Goal: Transaction & Acquisition: Obtain resource

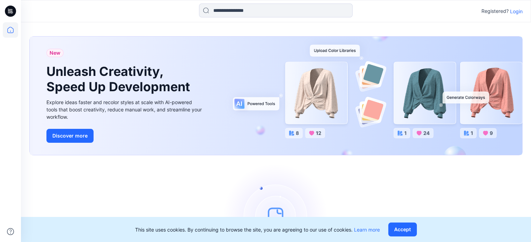
click at [519, 12] on p "Login" at bounding box center [516, 11] width 13 height 7
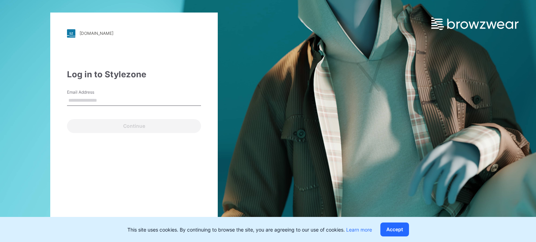
type input "**********"
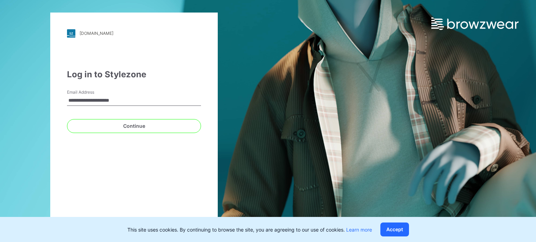
drag, startPoint x: 125, startPoint y: 98, endPoint x: 44, endPoint y: 96, distance: 81.3
click at [44, 96] on div "**********" at bounding box center [134, 121] width 268 height 242
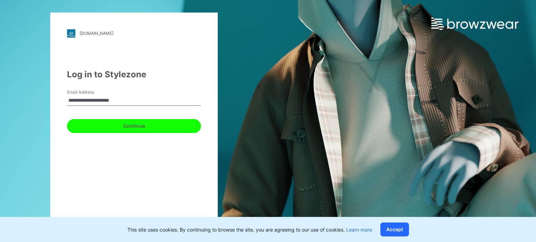
click at [135, 127] on button "Continue" at bounding box center [134, 126] width 134 height 14
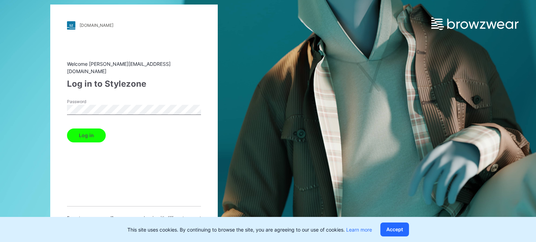
click at [154, 95] on div "Welcome rahul.singh@shahi.co.in Log in to Stylezone Password Log in Forget your…" at bounding box center [134, 140] width 134 height 161
click at [79, 135] on button "Log in" at bounding box center [86, 136] width 39 height 14
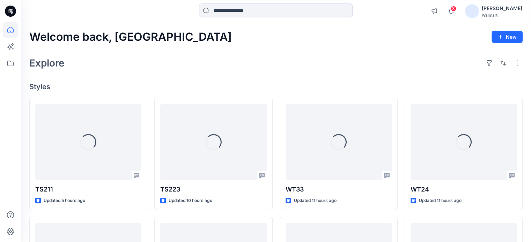
click at [506, 10] on div "[PERSON_NAME]" at bounding box center [501, 8] width 40 height 8
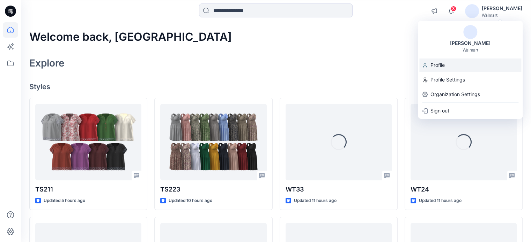
click at [440, 65] on p "Profile" at bounding box center [437, 65] width 14 height 13
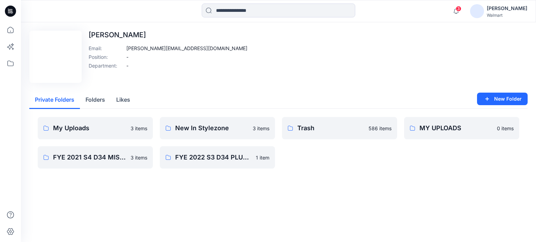
click at [511, 14] on div "Walmart" at bounding box center [507, 15] width 40 height 5
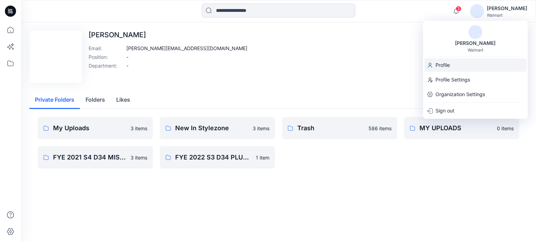
click at [437, 66] on p "Profile" at bounding box center [442, 65] width 14 height 13
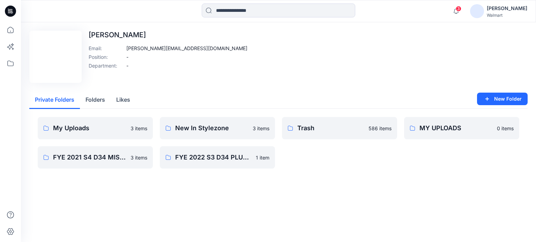
click at [484, 12] on img at bounding box center [477, 11] width 14 height 14
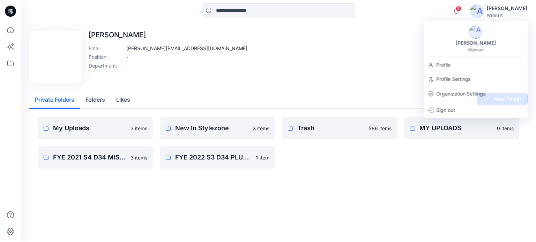
click at [357, 61] on div "Edit Image Rahul Singh Email : rahul.singh@shahi.co.in Position : - Department …" at bounding box center [278, 57] width 498 height 52
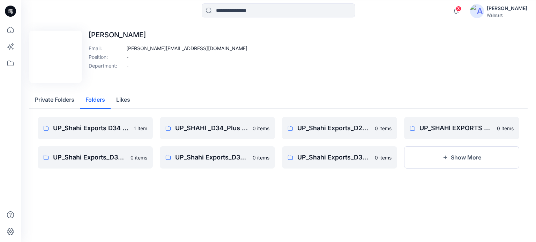
click at [100, 97] on button "Folders" at bounding box center [95, 100] width 31 height 18
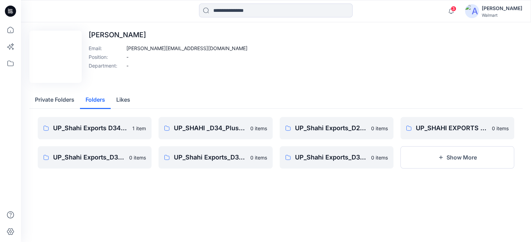
click at [124, 99] on button "Likes" at bounding box center [123, 100] width 25 height 18
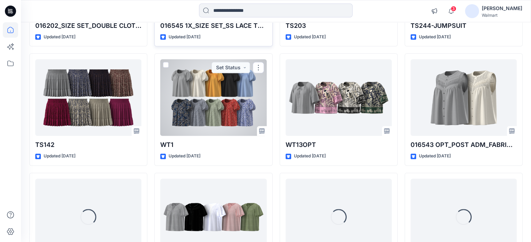
scroll to position [703, 0]
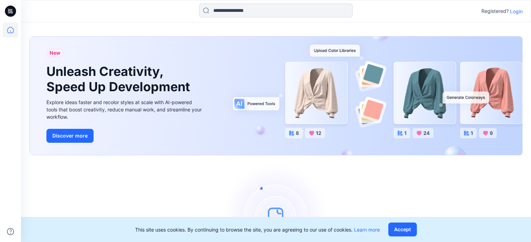
click at [514, 13] on p "Login" at bounding box center [516, 11] width 13 height 7
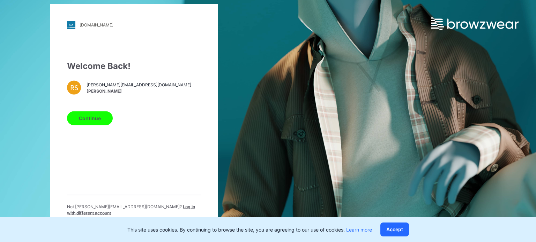
click at [88, 125] on button "Continue" at bounding box center [90, 118] width 46 height 14
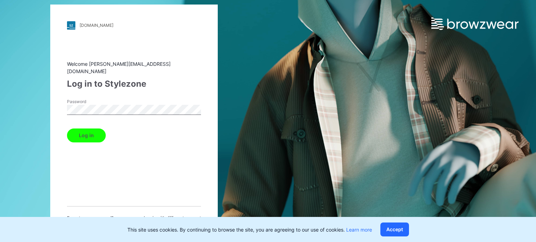
click at [77, 132] on button "Log in" at bounding box center [86, 136] width 39 height 14
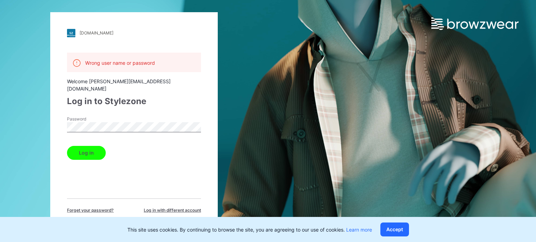
click at [77, 148] on button "Log in" at bounding box center [86, 153] width 39 height 14
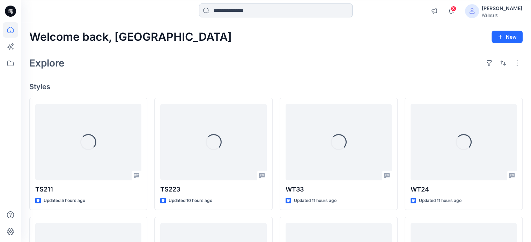
click at [253, 11] on input at bounding box center [275, 10] width 153 height 14
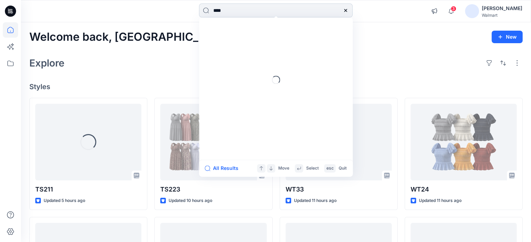
type input "*****"
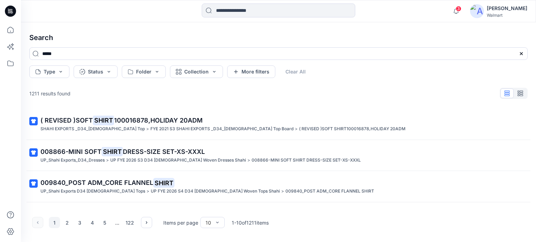
drag, startPoint x: 65, startPoint y: 187, endPoint x: 90, endPoint y: 179, distance: 26.2
click at [65, 187] on p "009840_POST ADM_CORE FLANNEL SHIRT" at bounding box center [277, 183] width 474 height 10
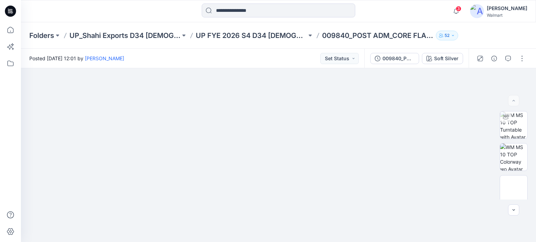
click at [10, 8] on icon at bounding box center [10, 11] width 11 height 11
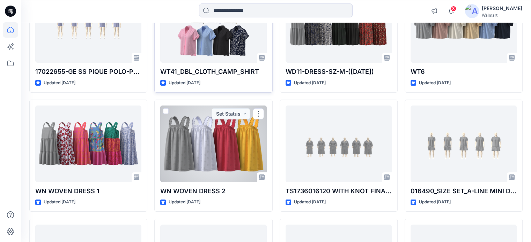
scroll to position [2493, 0]
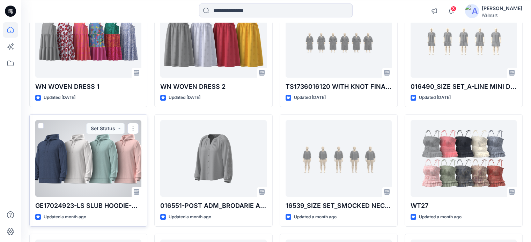
click at [73, 149] on div at bounding box center [88, 158] width 106 height 77
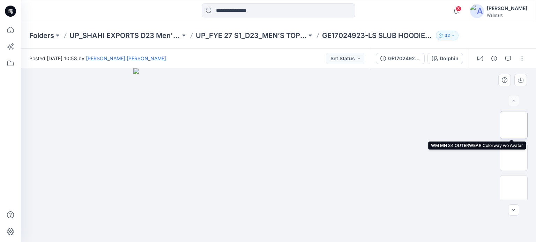
click at [513, 125] on img at bounding box center [513, 125] width 0 height 0
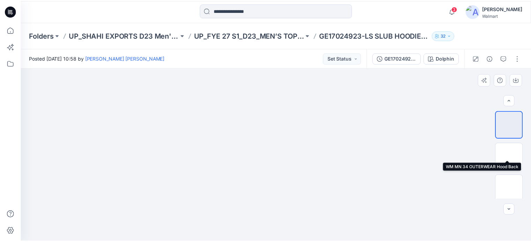
scroll to position [196, 0]
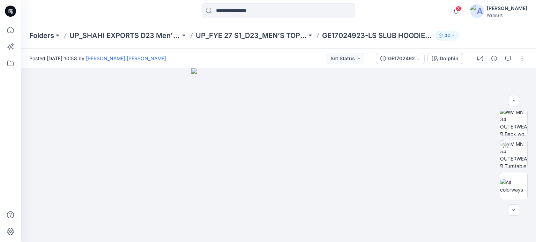
click at [9, 11] on icon at bounding box center [10, 11] width 11 height 11
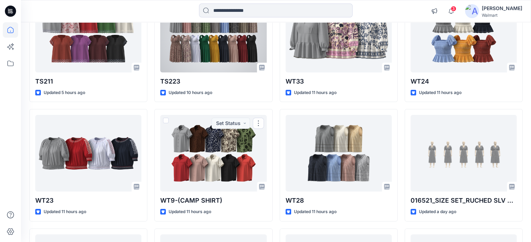
scroll to position [70, 0]
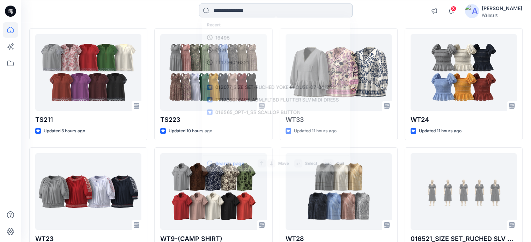
click at [226, 12] on input at bounding box center [275, 10] width 153 height 14
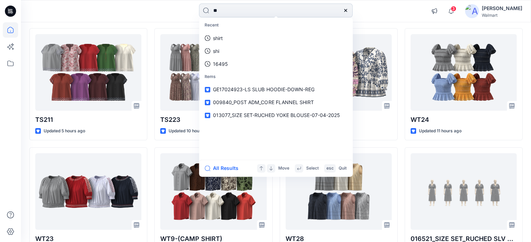
type input "*"
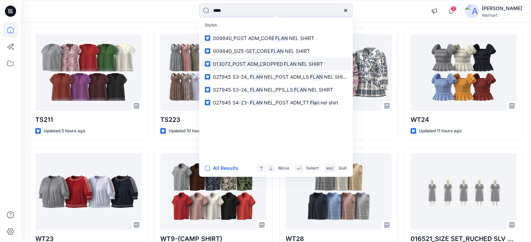
type input "****"
click at [256, 62] on span "013072_POST ADM_CROPPED" at bounding box center [248, 64] width 70 height 6
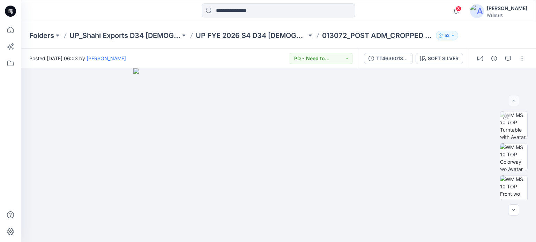
click at [247, 10] on input at bounding box center [278, 10] width 153 height 14
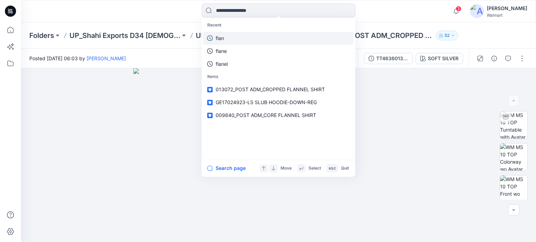
click at [231, 36] on link "flan" at bounding box center [278, 38] width 151 height 13
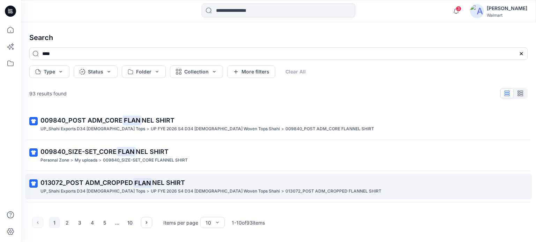
click at [107, 179] on span "013072_POST ADM_CROPPED" at bounding box center [86, 182] width 92 height 7
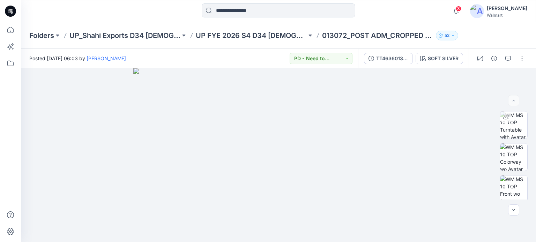
click at [256, 12] on input at bounding box center [278, 10] width 153 height 14
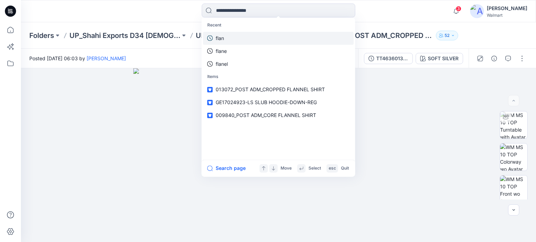
click at [223, 39] on p "flan" at bounding box center [220, 38] width 8 height 7
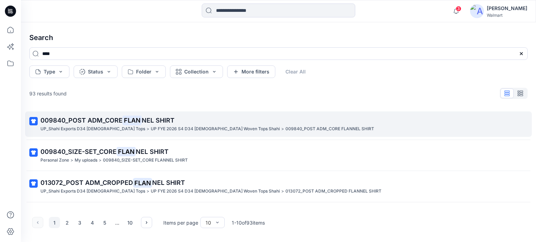
click at [151, 128] on p "UP FYE 2026 S4 D34 [DEMOGRAPHIC_DATA] Woven Tops Shahi" at bounding box center [215, 129] width 129 height 7
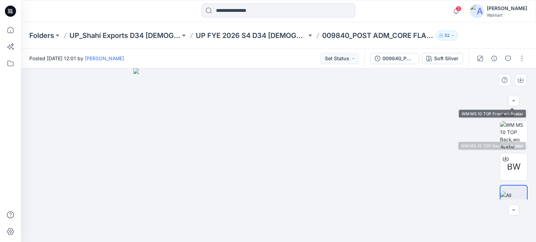
scroll to position [99, 0]
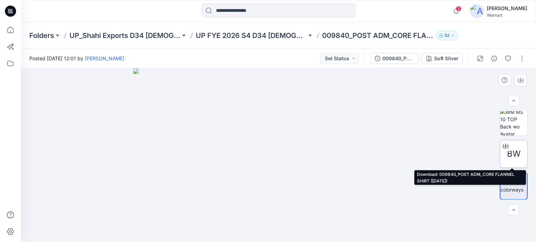
click at [504, 147] on icon at bounding box center [506, 146] width 6 height 6
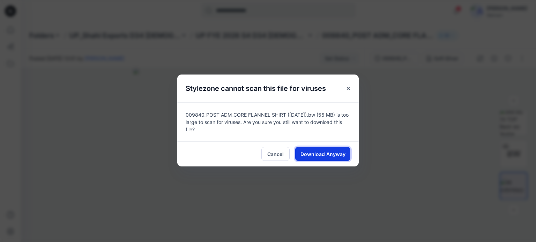
click at [311, 155] on span "Download Anyway" at bounding box center [322, 154] width 45 height 7
